Goal: Task Accomplishment & Management: Manage account settings

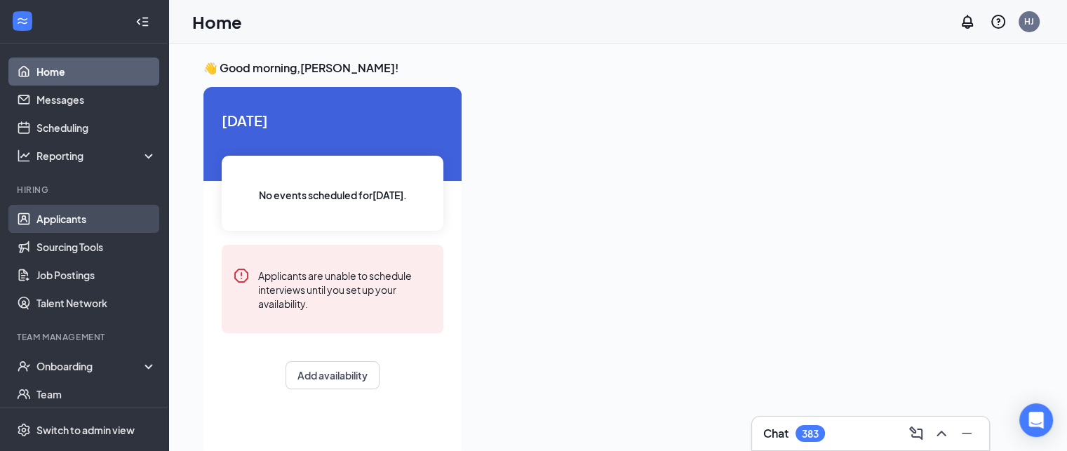
click at [37, 218] on link "Applicants" at bounding box center [96, 219] width 120 height 28
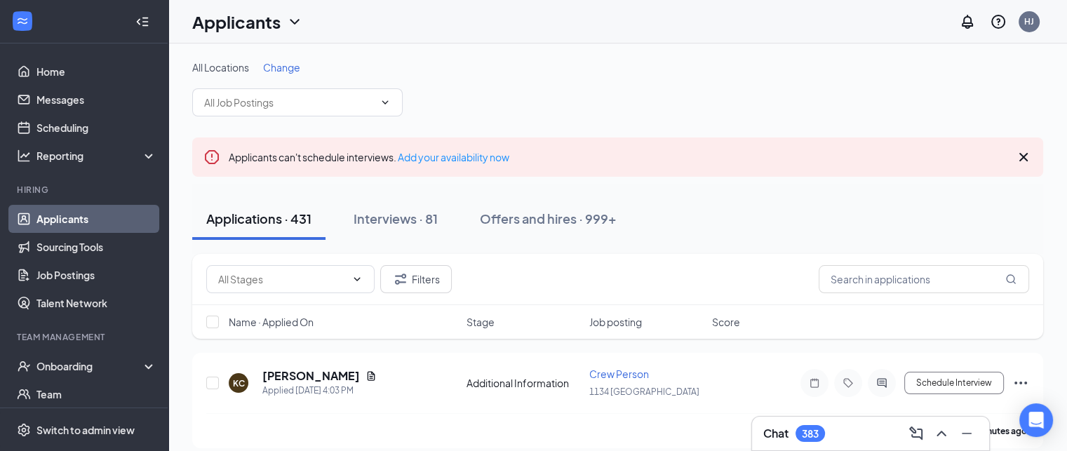
click at [295, 63] on span "Change" at bounding box center [281, 67] width 37 height 13
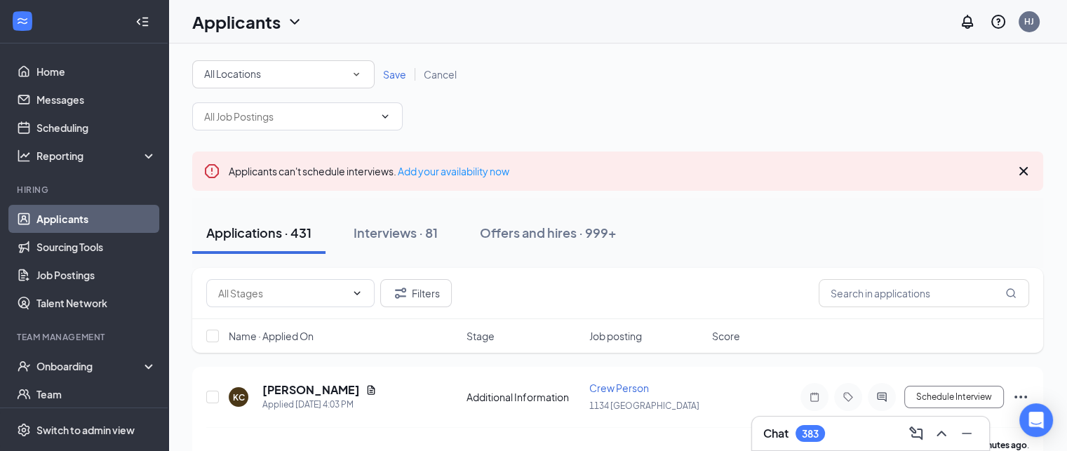
click at [292, 76] on div "All Locations" at bounding box center [283, 74] width 159 height 17
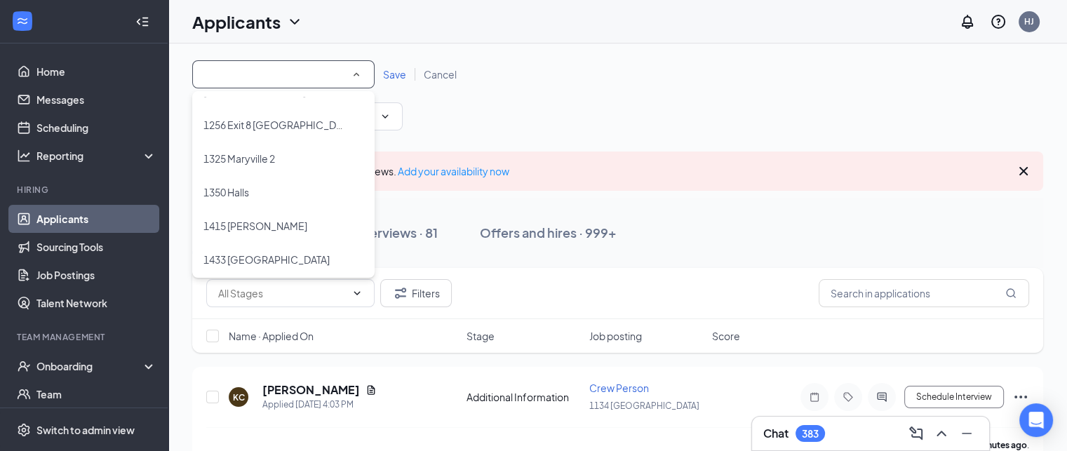
scroll to position [498, 0]
click at [241, 190] on span "1350 Halls" at bounding box center [227, 188] width 46 height 13
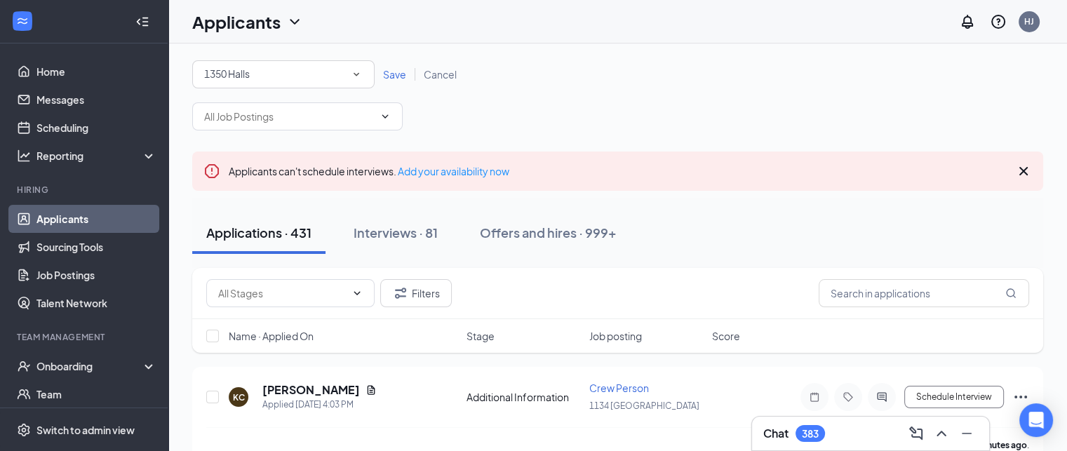
click at [397, 75] on span "Save" at bounding box center [394, 74] width 23 height 13
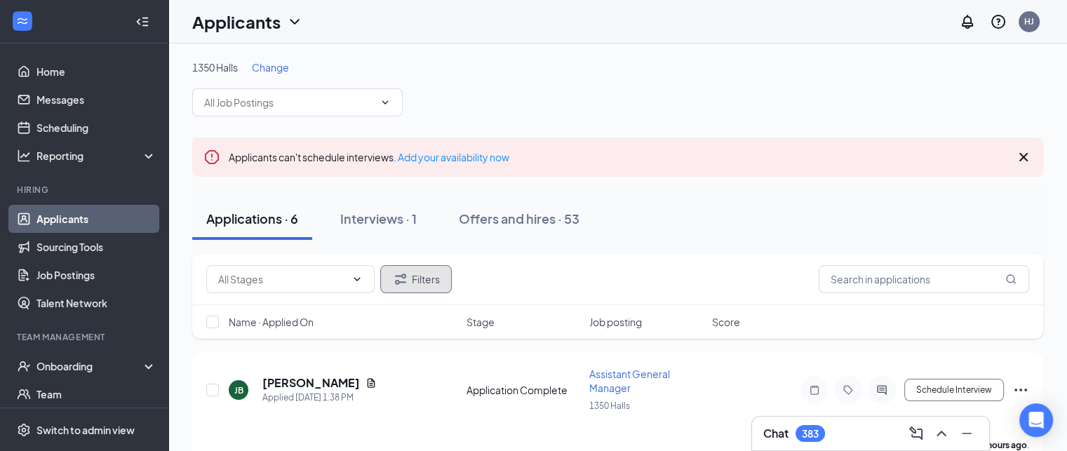
click at [433, 280] on button "Filters" at bounding box center [416, 279] width 72 height 28
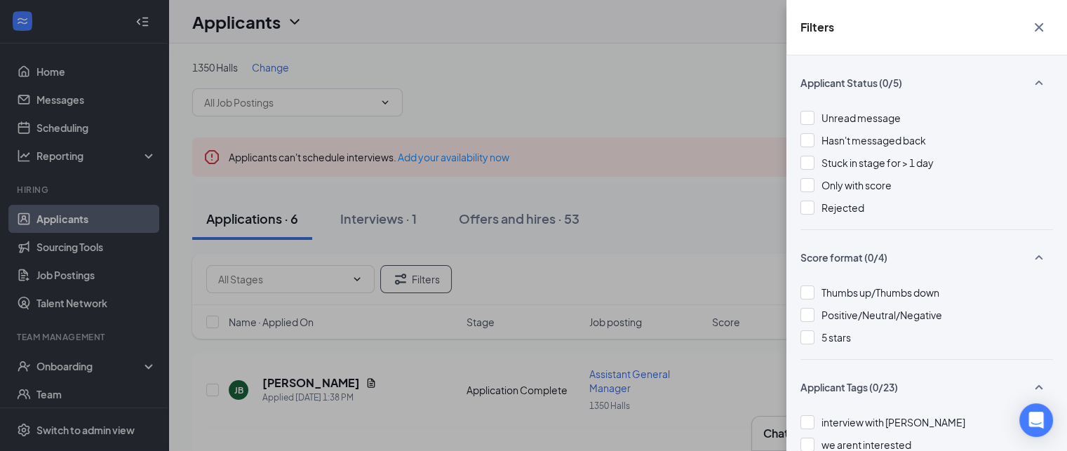
click at [810, 208] on div at bounding box center [808, 208] width 14 height 14
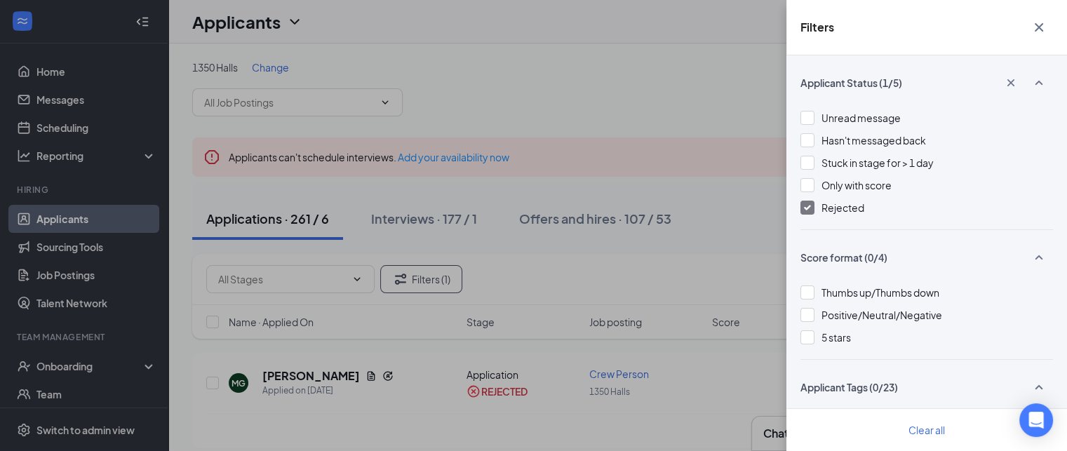
click at [446, 376] on div "Filters Applicant Status (1/5) Unread message Hasn't messaged back Stuck in sta…" at bounding box center [533, 225] width 1067 height 451
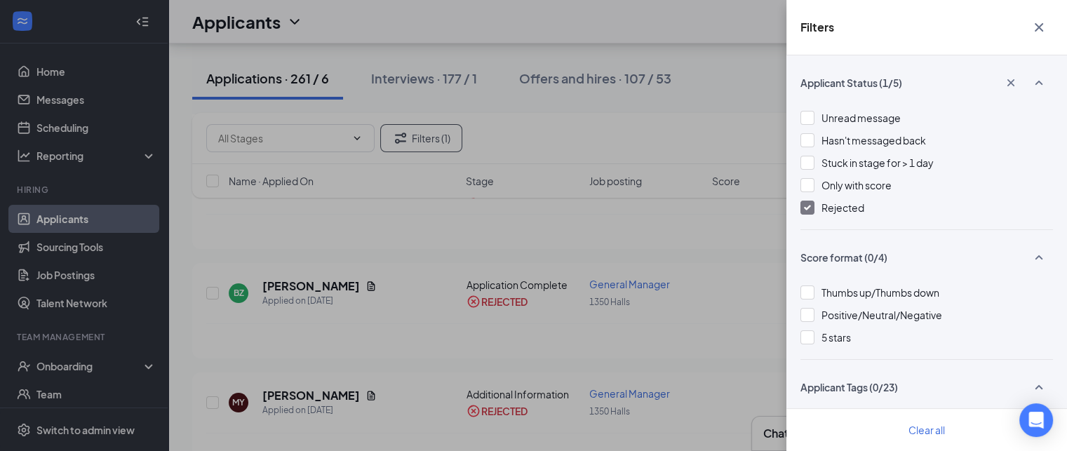
scroll to position [5263, 0]
click at [1041, 20] on icon "Cross" at bounding box center [1039, 27] width 17 height 17
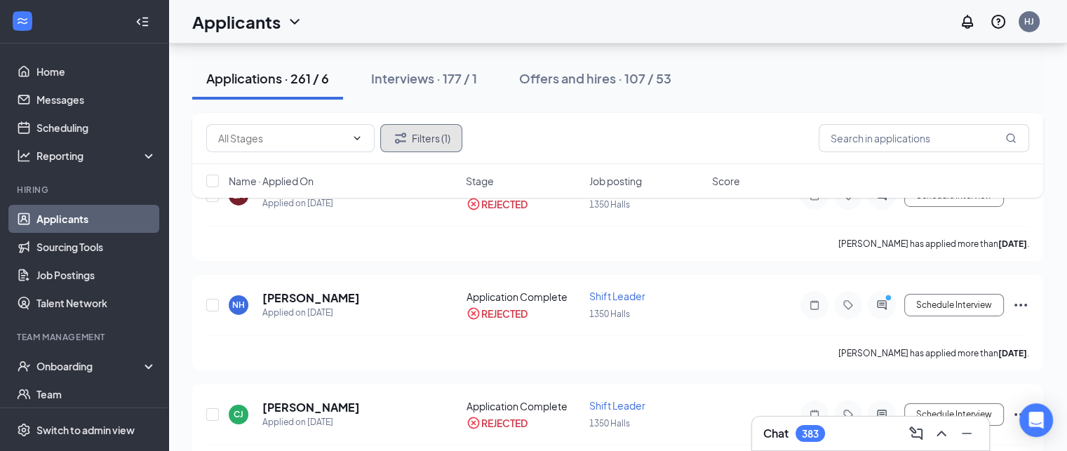
scroll to position [4772, 0]
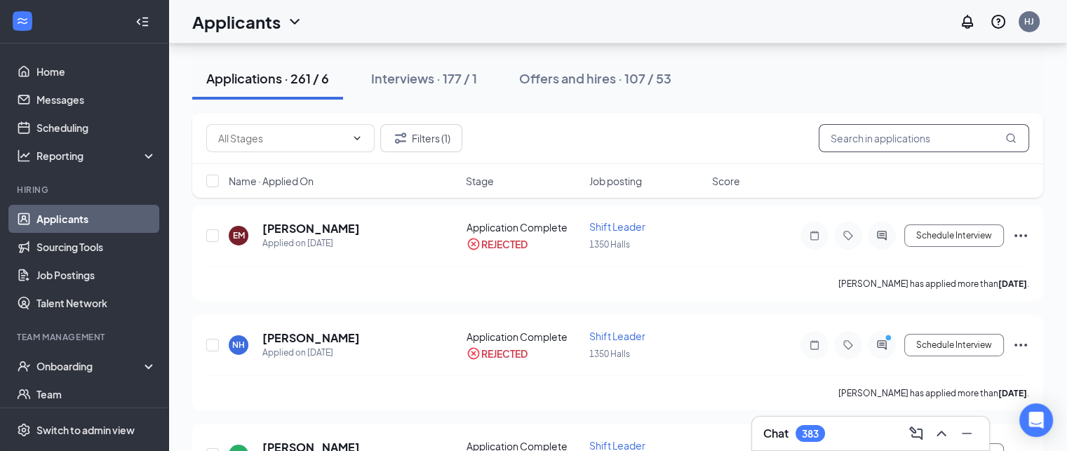
click at [928, 140] on input "text" at bounding box center [924, 138] width 211 height 28
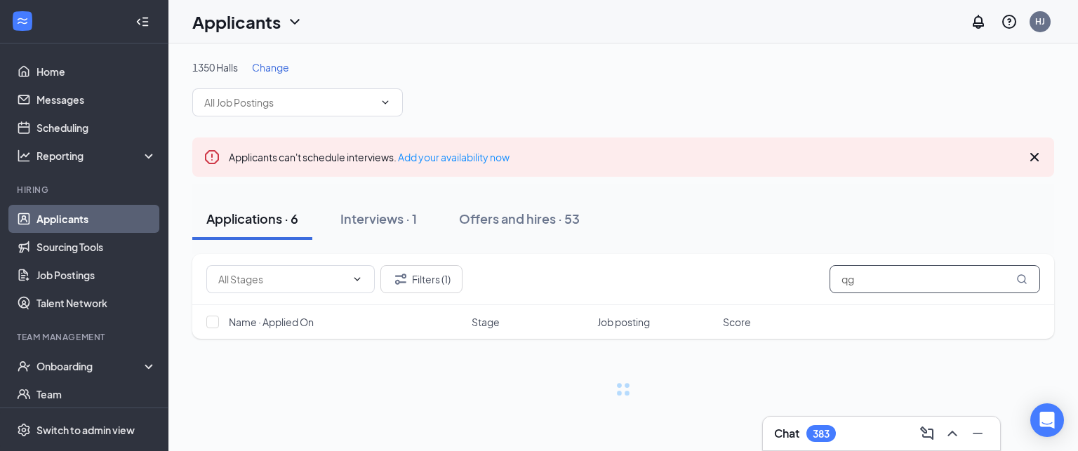
type input "q"
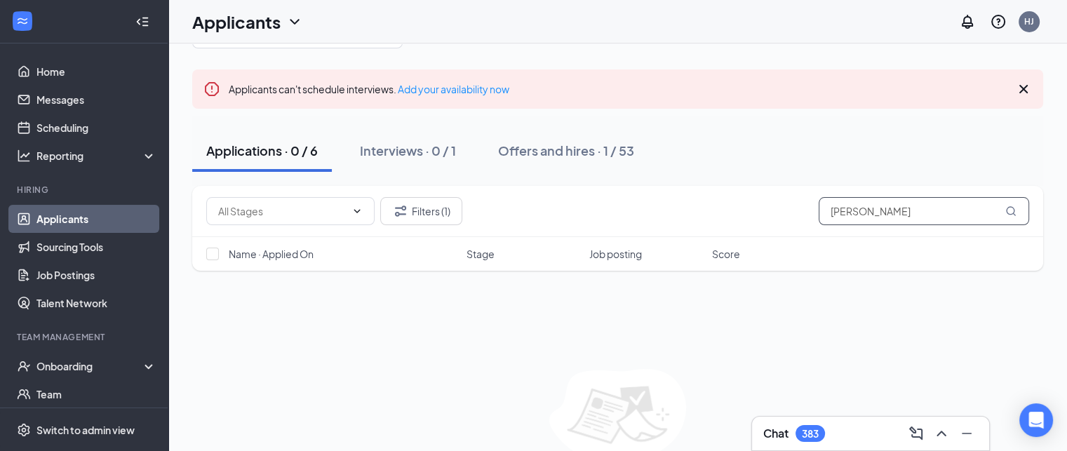
scroll to position [70, 0]
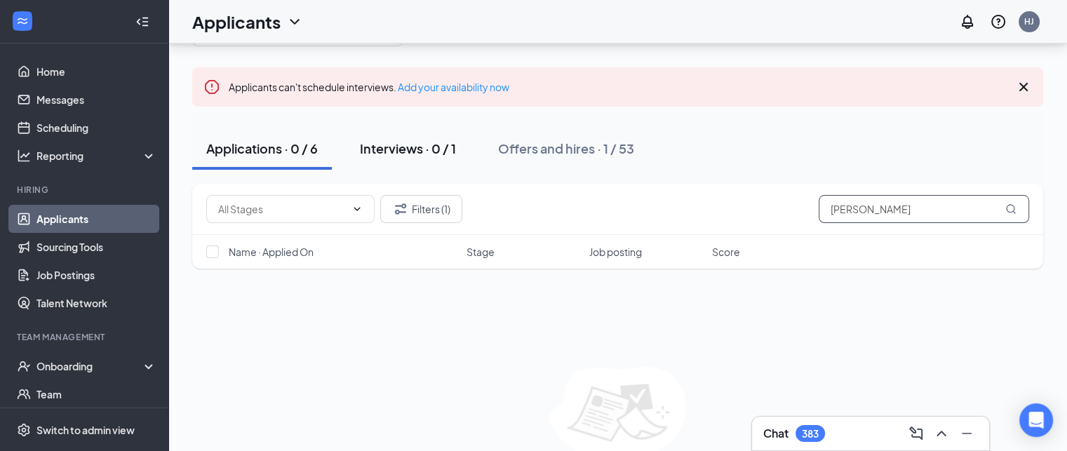
type input "[PERSON_NAME]"
click at [411, 140] on div "Interviews · 0 / 1" at bounding box center [408, 149] width 96 height 18
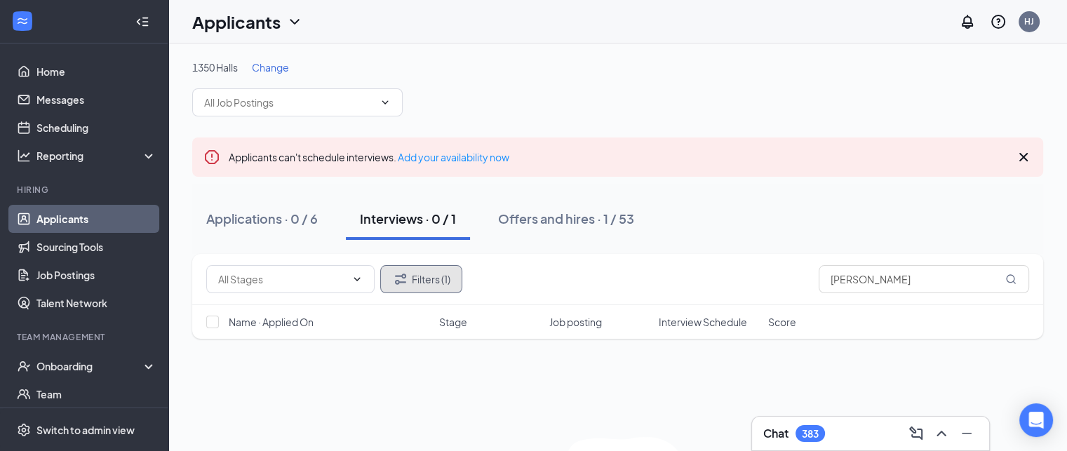
click at [422, 286] on button "Filters (1)" at bounding box center [421, 279] width 82 height 28
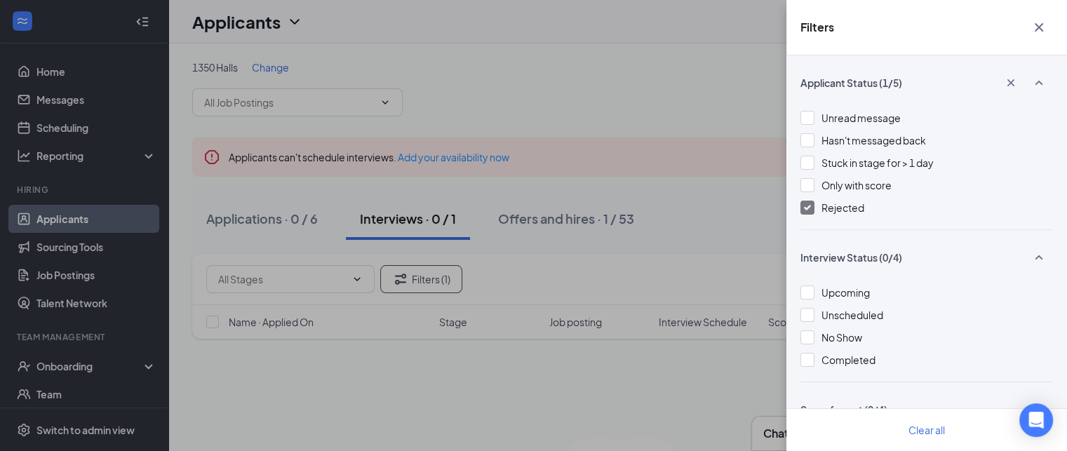
click at [813, 208] on div at bounding box center [808, 208] width 14 height 14
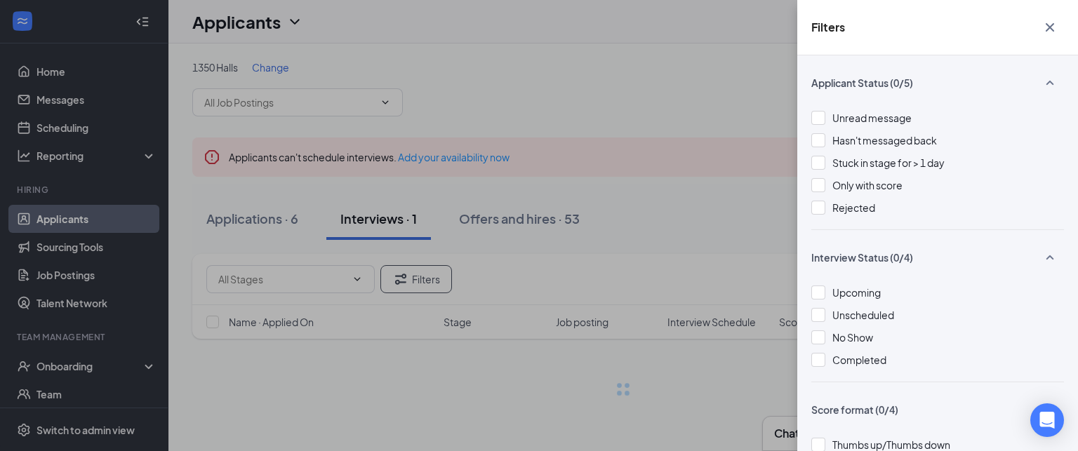
click at [686, 210] on div "Filters Applicant Status (0/5) Unread message Hasn't messaged back Stuck in sta…" at bounding box center [539, 225] width 1078 height 451
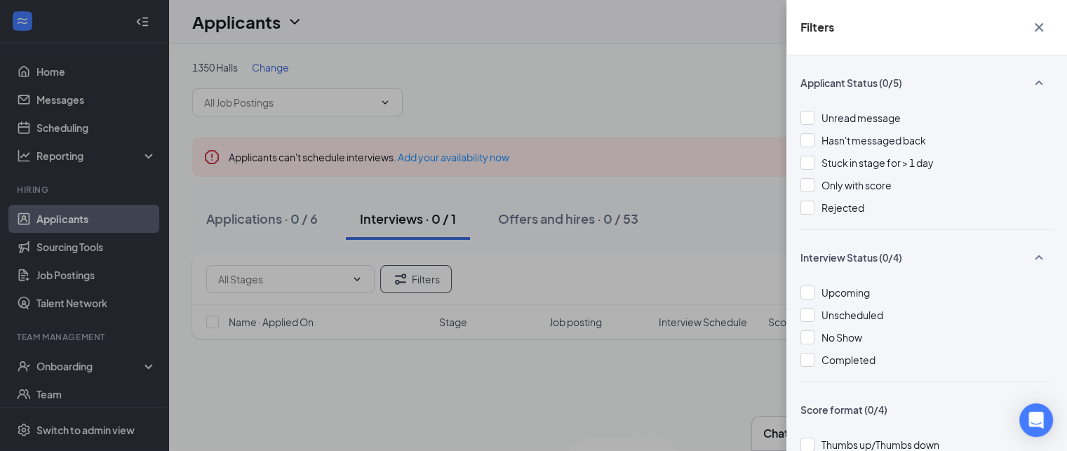
click at [687, 212] on div "Filters Applicant Status (0/5) Unread message Hasn't messaged back Stuck in sta…" at bounding box center [533, 225] width 1067 height 451
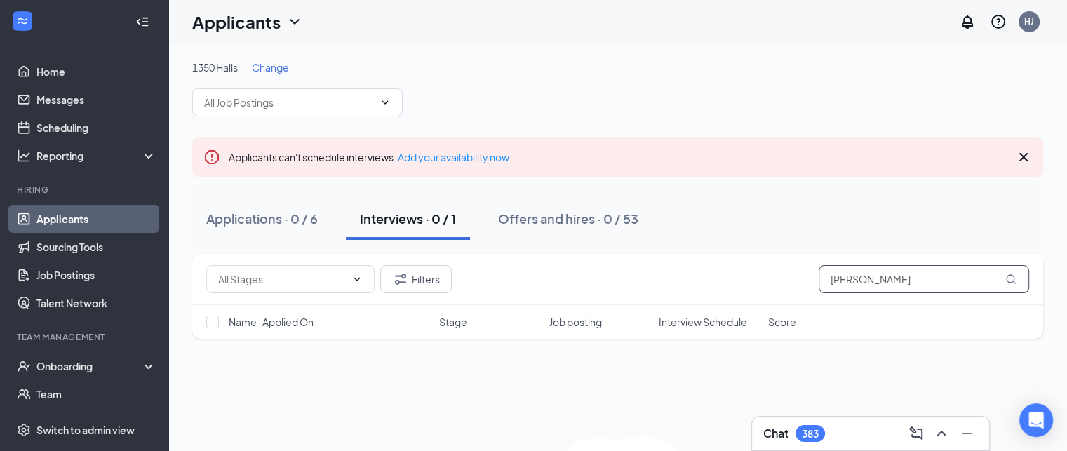
click at [893, 282] on input "[PERSON_NAME]" at bounding box center [924, 279] width 211 height 28
click at [898, 279] on input "[PERSON_NAME]" at bounding box center [924, 279] width 211 height 28
click at [249, 215] on div "Applications · 0 / 6" at bounding box center [262, 219] width 112 height 18
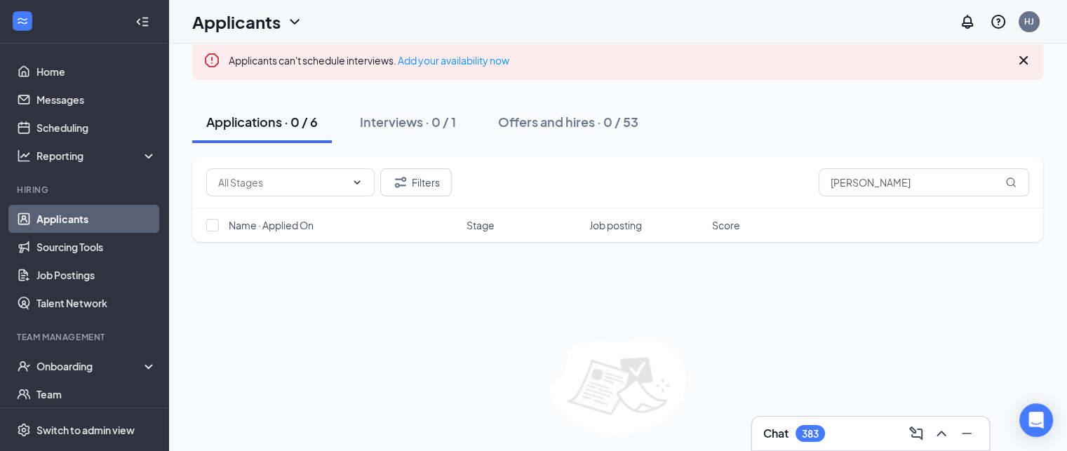
scroll to position [138, 0]
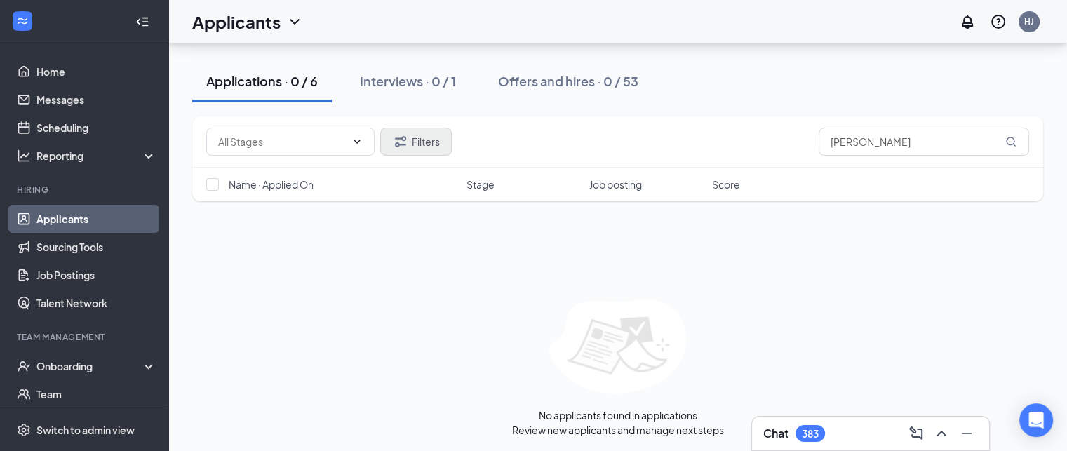
drag, startPoint x: 427, startPoint y: 121, endPoint x: 427, endPoint y: 130, distance: 9.1
click at [427, 124] on div "Filters whitney" at bounding box center [617, 141] width 851 height 51
click at [427, 131] on button "Filters" at bounding box center [416, 142] width 72 height 28
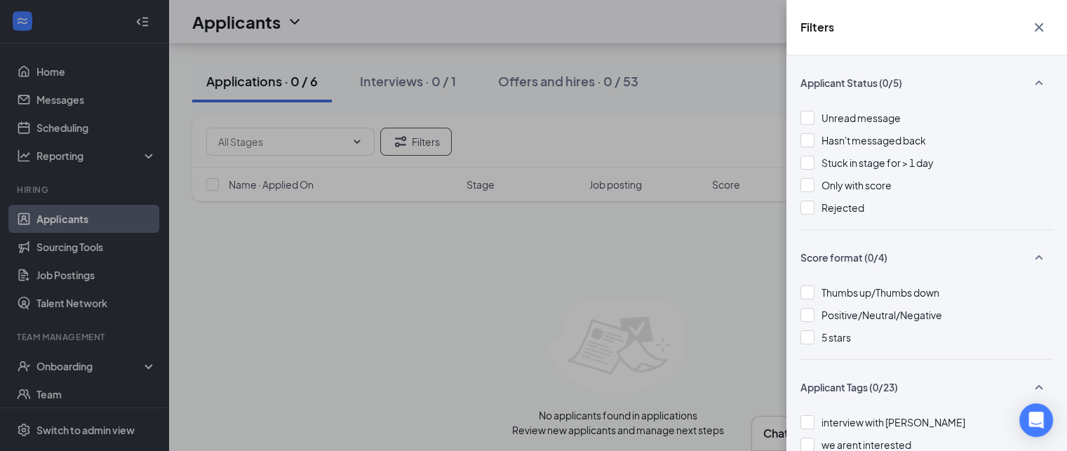
click at [857, 199] on div "Unread message Hasn't messaged back Stuck in stage for > 1 day Only with score …" at bounding box center [927, 169] width 253 height 119
click at [845, 208] on span "Rejected" at bounding box center [843, 207] width 43 height 13
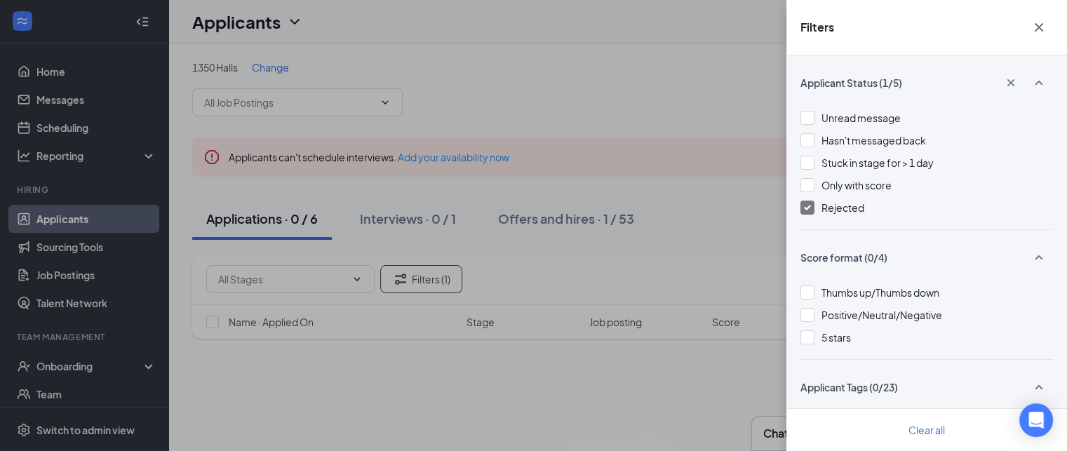
click at [328, 401] on div "Filters Applicant Status (1/5) Unread message Hasn't messaged back Stuck in sta…" at bounding box center [533, 225] width 1067 height 451
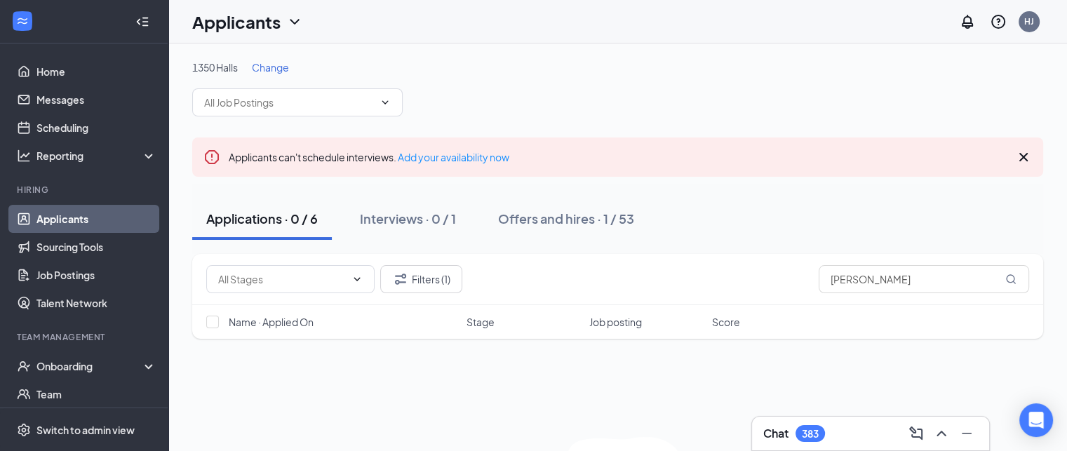
click at [276, 64] on span "Change" at bounding box center [270, 67] width 37 height 13
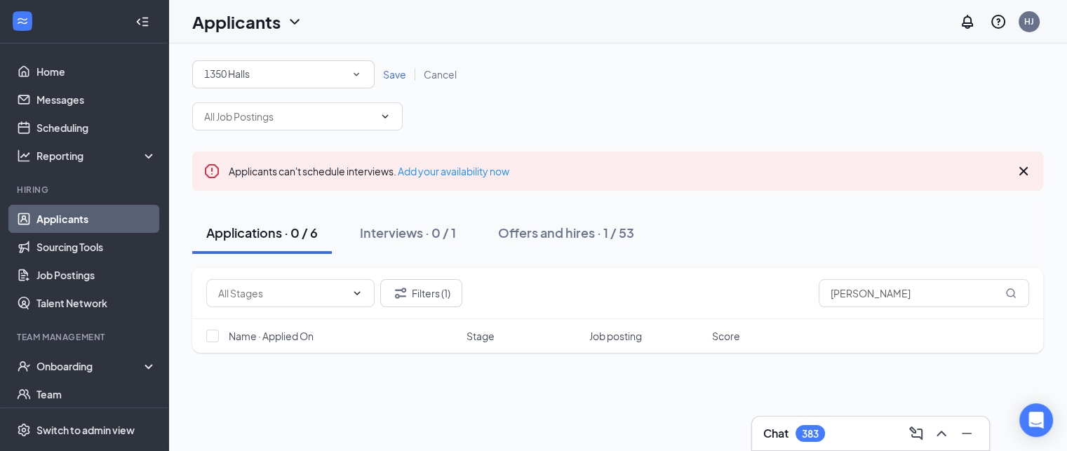
click at [363, 73] on div "All Locations 1350 Halls" at bounding box center [283, 74] width 182 height 28
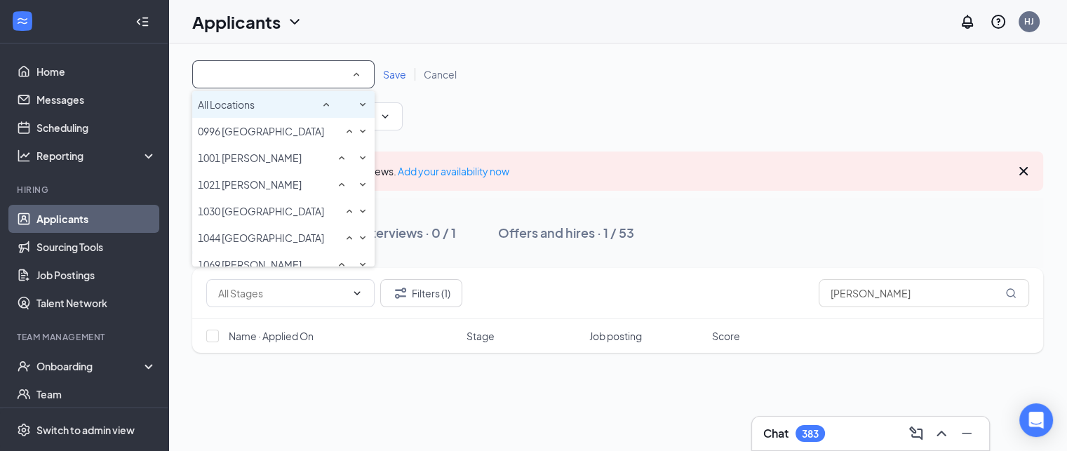
click at [230, 111] on span "All Locations" at bounding box center [226, 104] width 57 height 13
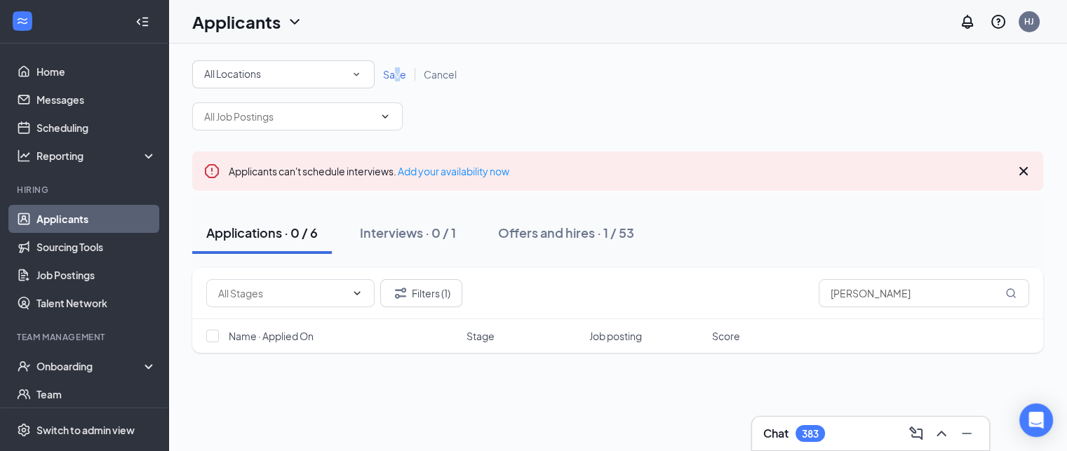
click at [398, 76] on span "Save" at bounding box center [394, 74] width 23 height 13
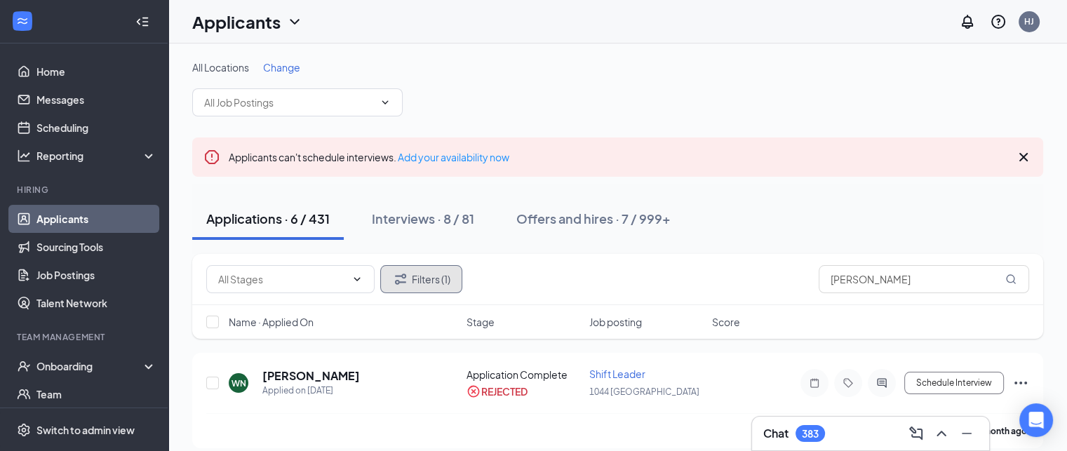
click at [441, 280] on button "Filters (1)" at bounding box center [421, 279] width 82 height 28
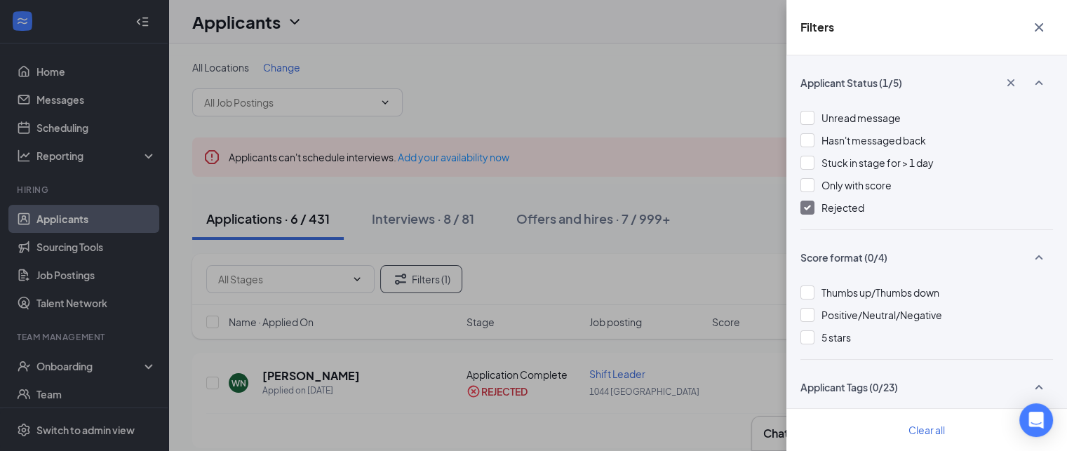
click at [808, 204] on div at bounding box center [808, 208] width 14 height 14
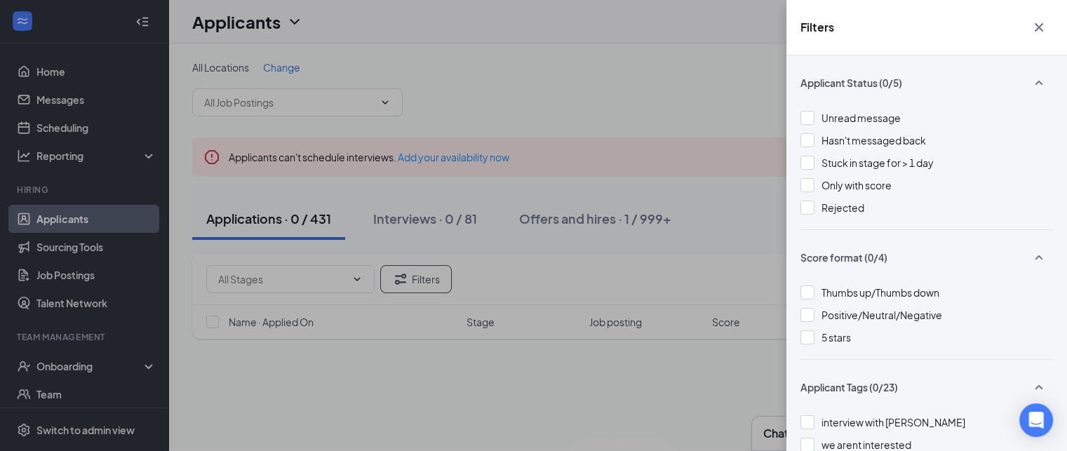
click at [709, 226] on div "Filters Applicant Status (0/5) Unread message Hasn't messaged back Stuck in sta…" at bounding box center [533, 225] width 1067 height 451
click at [1041, 28] on icon "Cross" at bounding box center [1039, 27] width 17 height 17
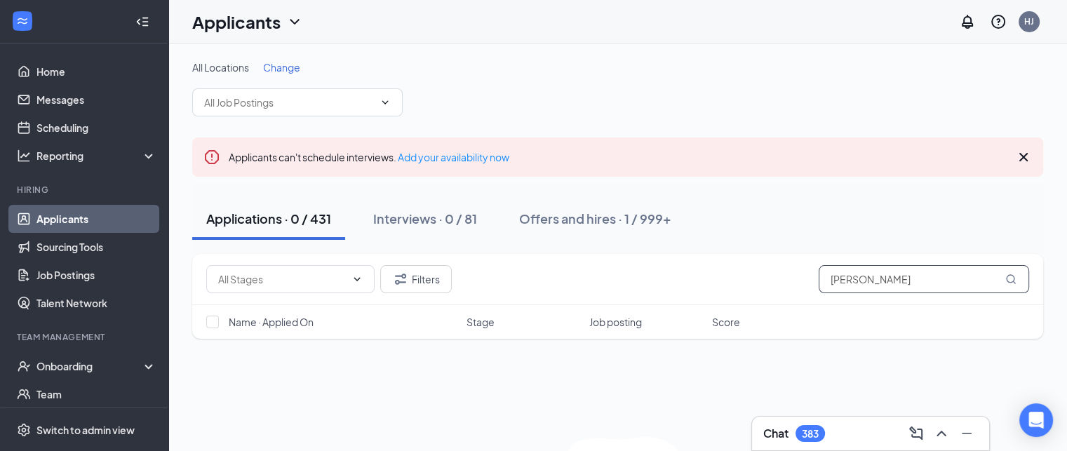
click at [902, 275] on input "[PERSON_NAME]" at bounding box center [924, 279] width 211 height 28
click at [566, 360] on div "Filters whitney Name · Applied On Stage Job posting Score No applicants found i…" at bounding box center [617, 414] width 851 height 321
click at [883, 277] on input "[PERSON_NAME]" at bounding box center [924, 279] width 211 height 28
type input "[PERSON_NAME]"
click at [364, 278] on span at bounding box center [290, 279] width 168 height 28
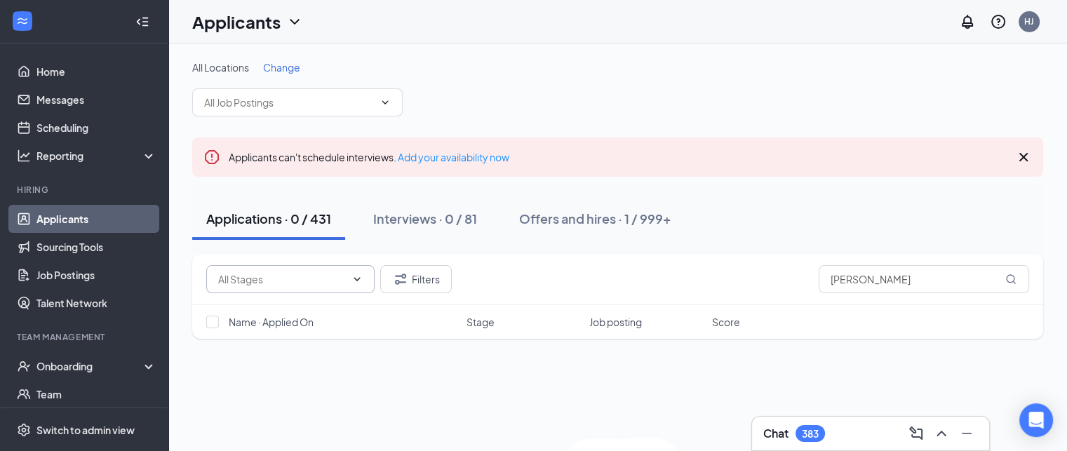
click at [359, 279] on icon "ChevronDown" at bounding box center [357, 279] width 11 height 11
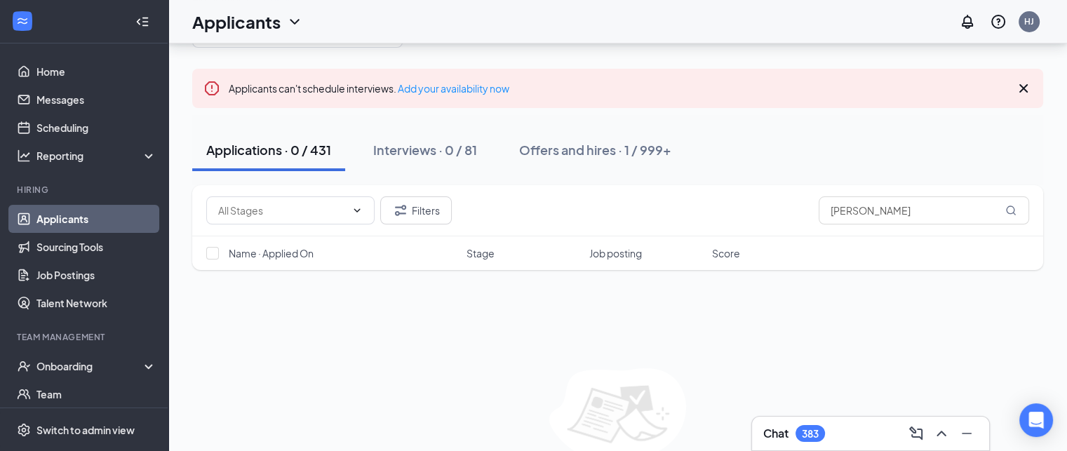
scroll to position [70, 0]
click at [879, 208] on input "[PERSON_NAME]" at bounding box center [924, 209] width 211 height 28
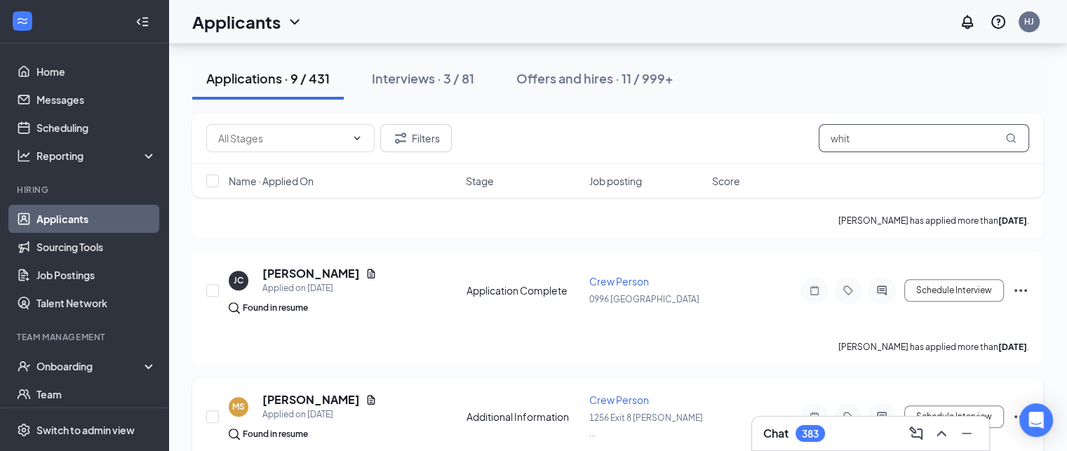
scroll to position [948, 0]
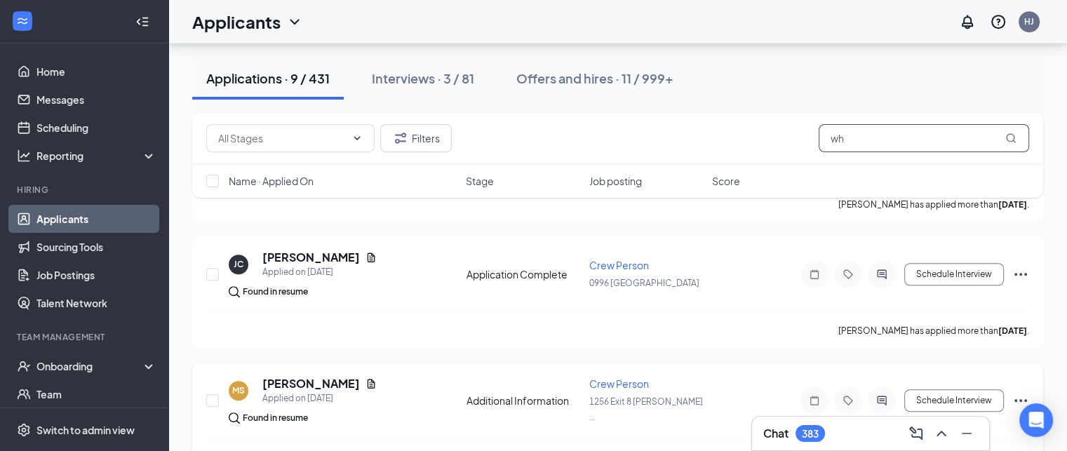
type input "w"
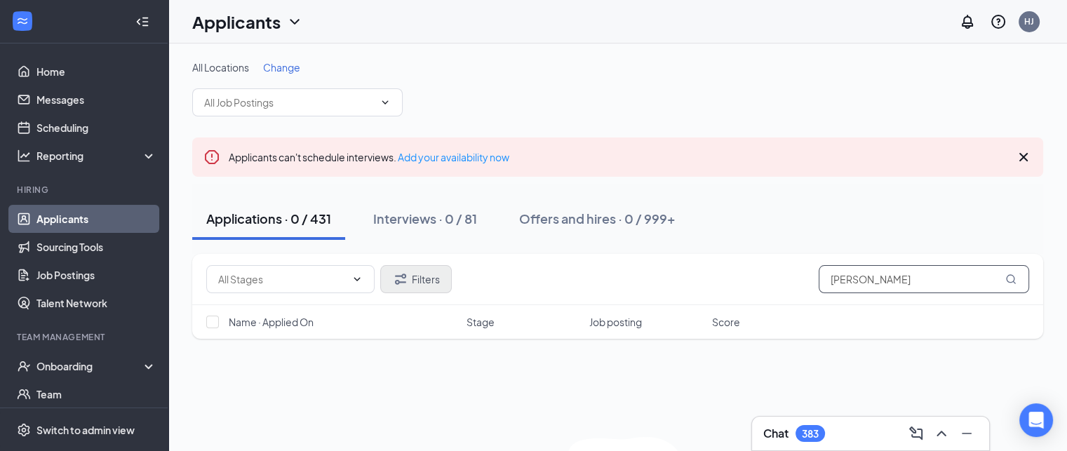
type input "[PERSON_NAME]"
click at [427, 286] on button "Filters" at bounding box center [416, 279] width 72 height 28
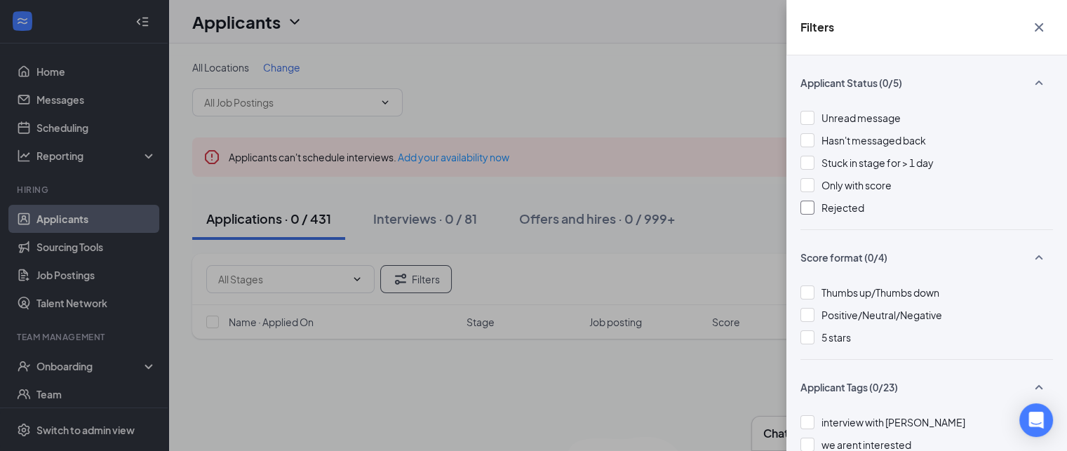
click at [846, 209] on span "Rejected" at bounding box center [843, 207] width 43 height 13
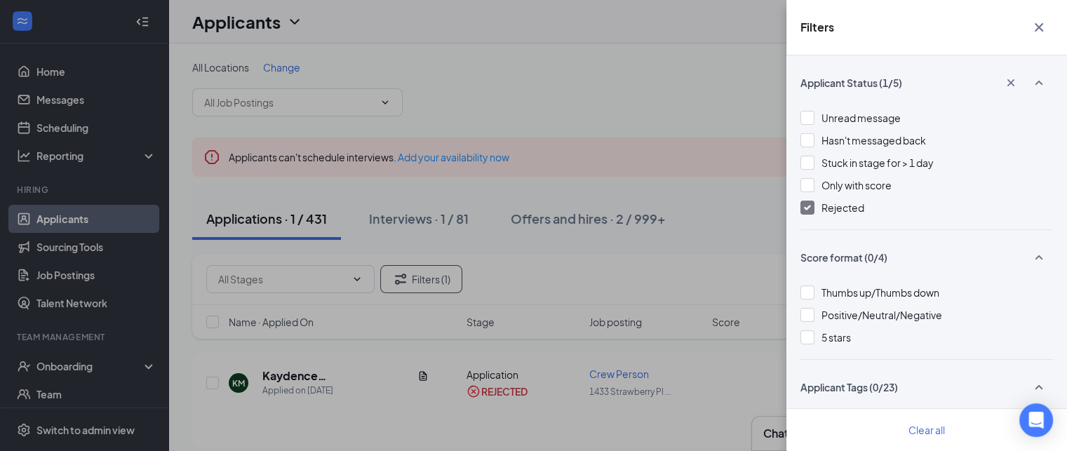
click at [714, 226] on div "Filters Applicant Status (1/5) Unread message Hasn't messaged back Stuck in sta…" at bounding box center [533, 225] width 1067 height 451
click at [811, 208] on img at bounding box center [807, 208] width 7 height 6
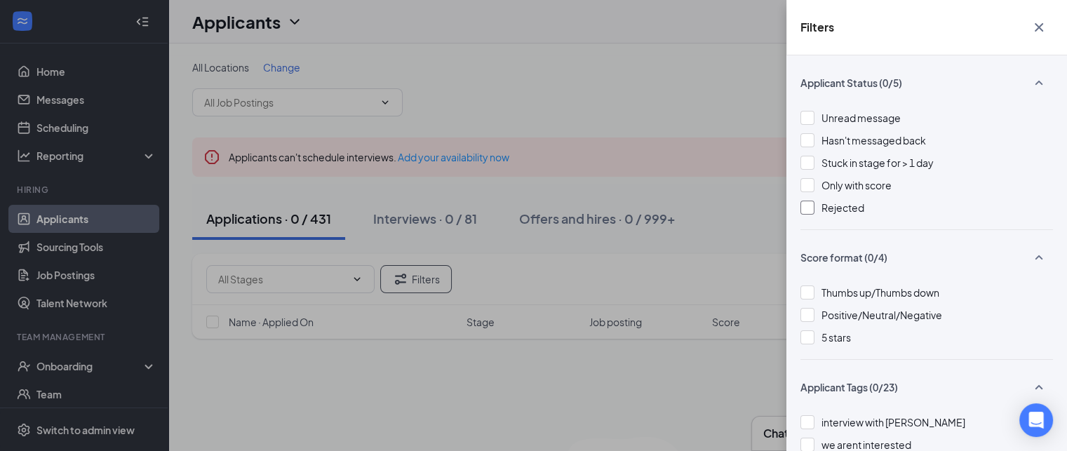
click at [267, 375] on div "Filters Applicant Status (0/5) Unread message Hasn't messaged back Stuck in sta…" at bounding box center [533, 225] width 1067 height 451
click at [1039, 24] on icon "Cross" at bounding box center [1039, 27] width 17 height 17
